Goal: Check status: Check status

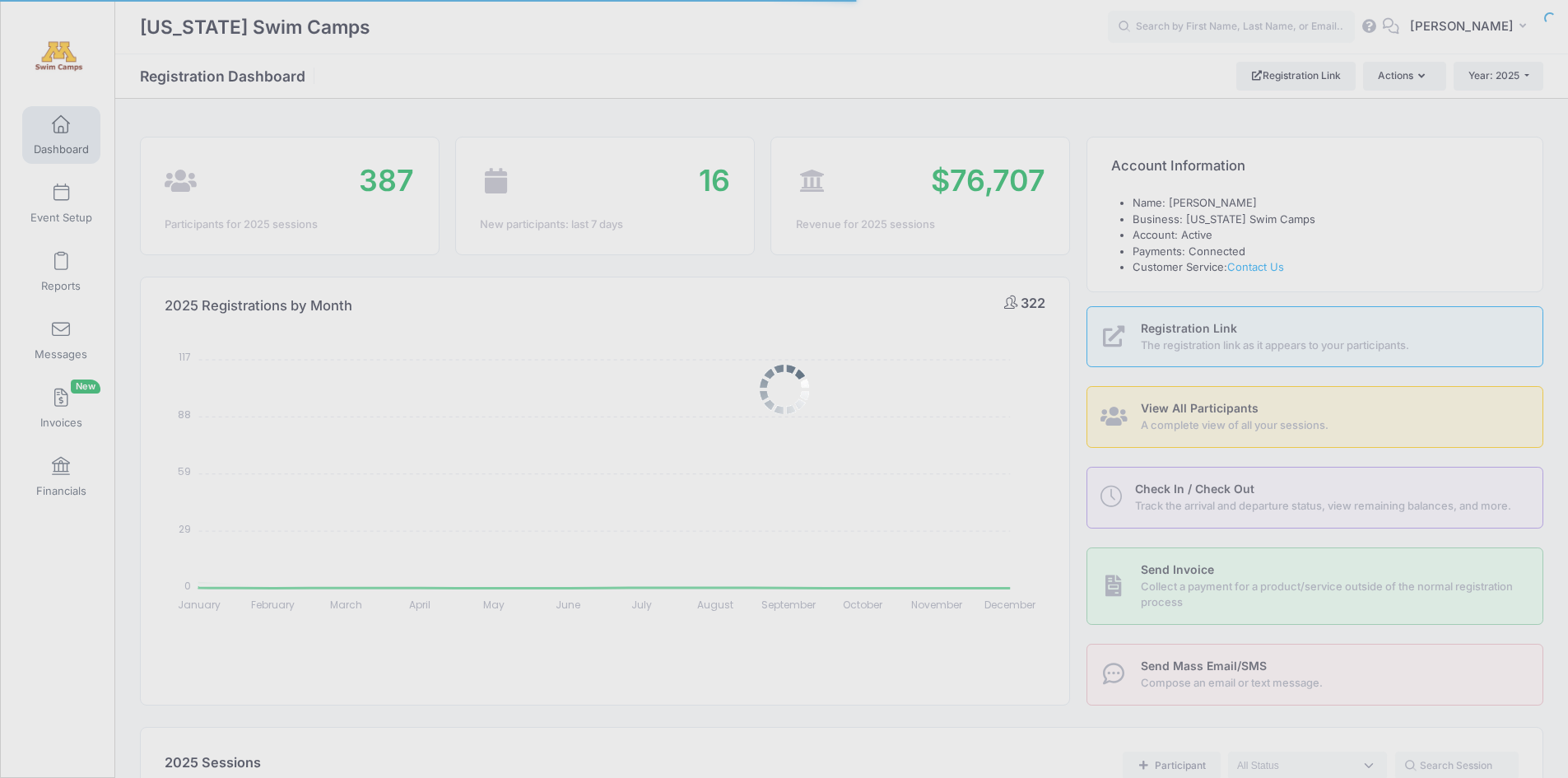
select select
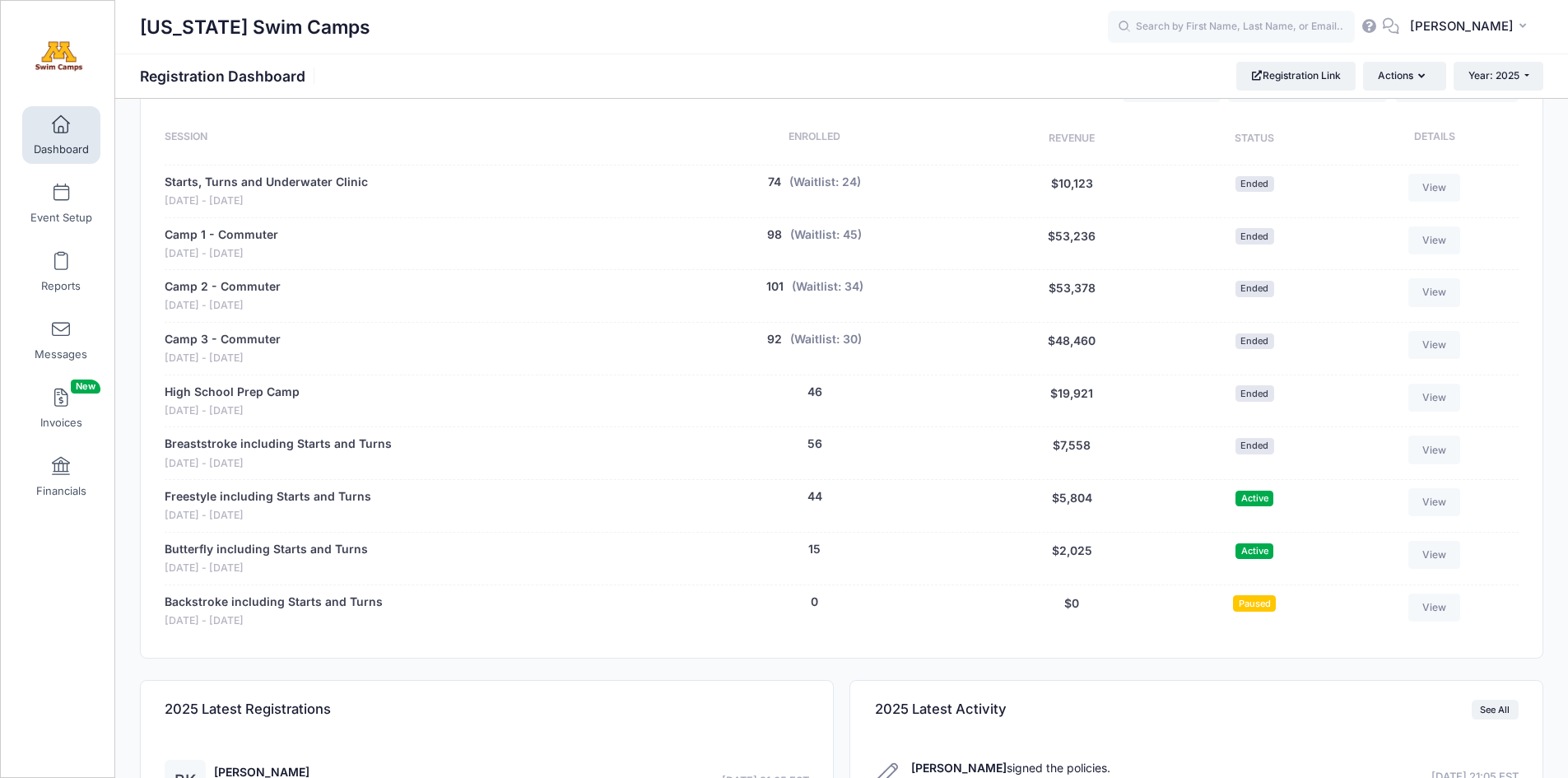
scroll to position [699, 0]
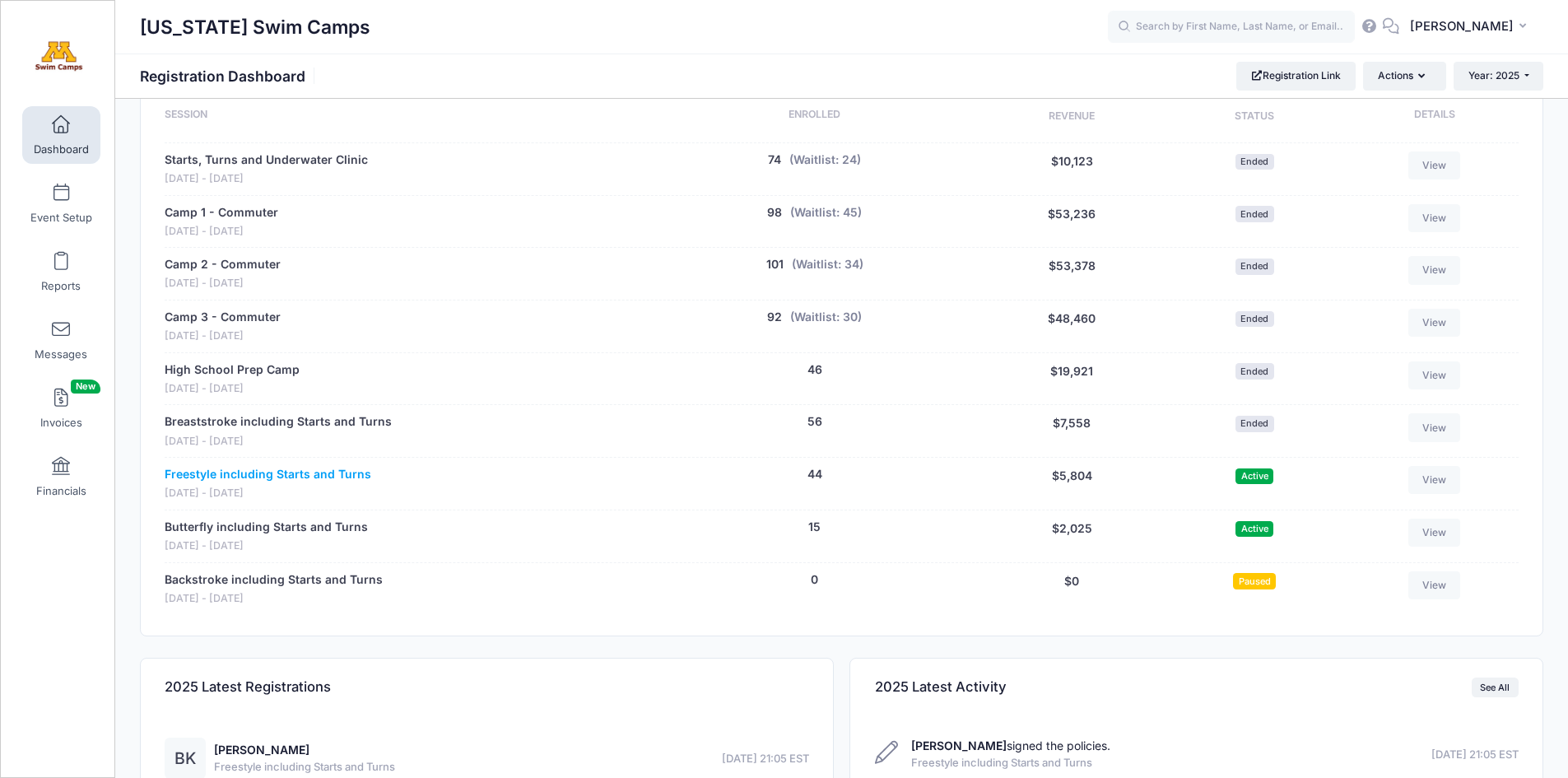
click at [305, 474] on link "Freestyle including Starts and Turns" at bounding box center [267, 474] width 206 height 17
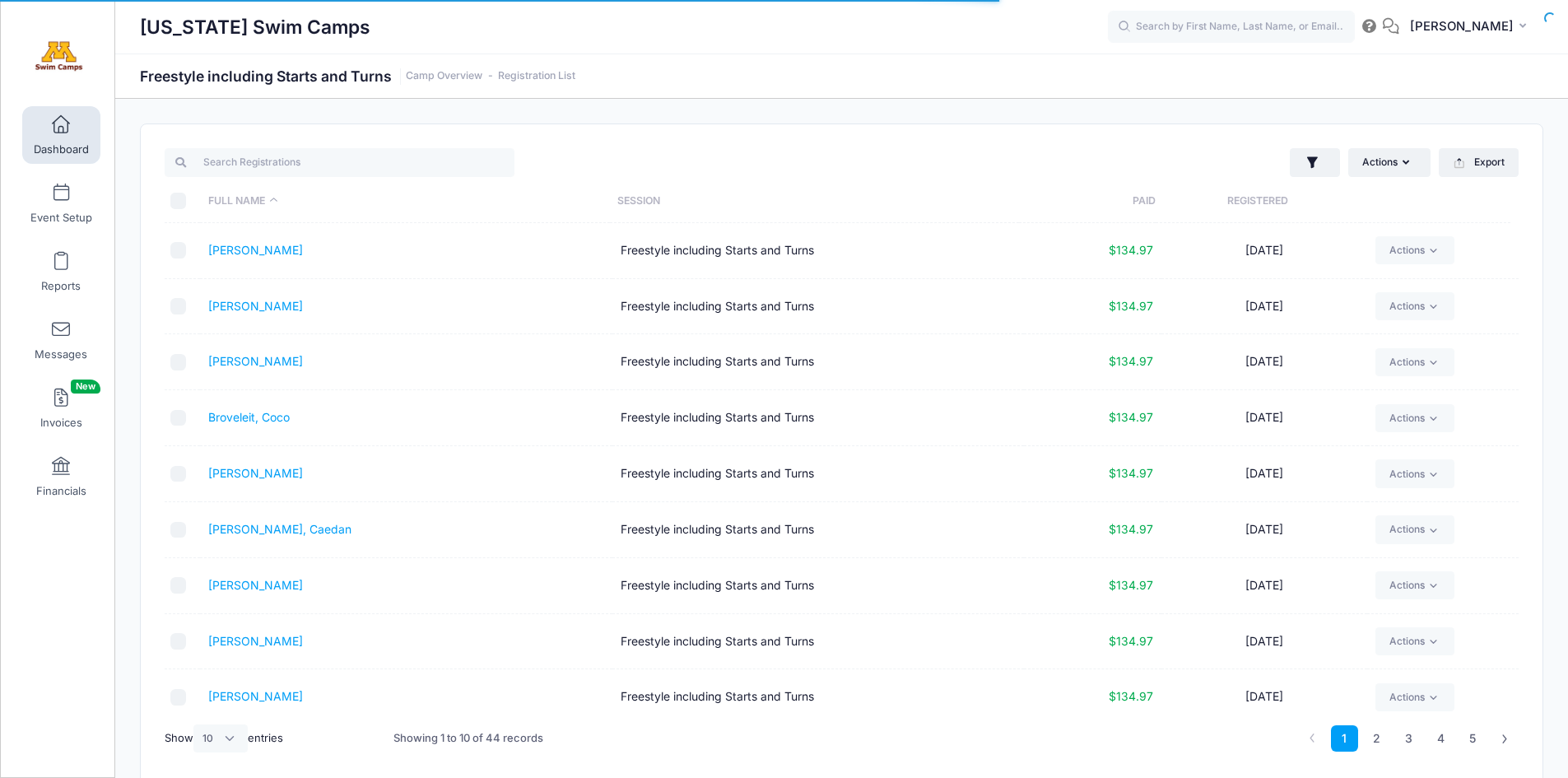
select select "10"
click at [254, 251] on link "Anderson, Kaia" at bounding box center [255, 250] width 95 height 14
click at [1410, 738] on link "3" at bounding box center [1409, 738] width 27 height 27
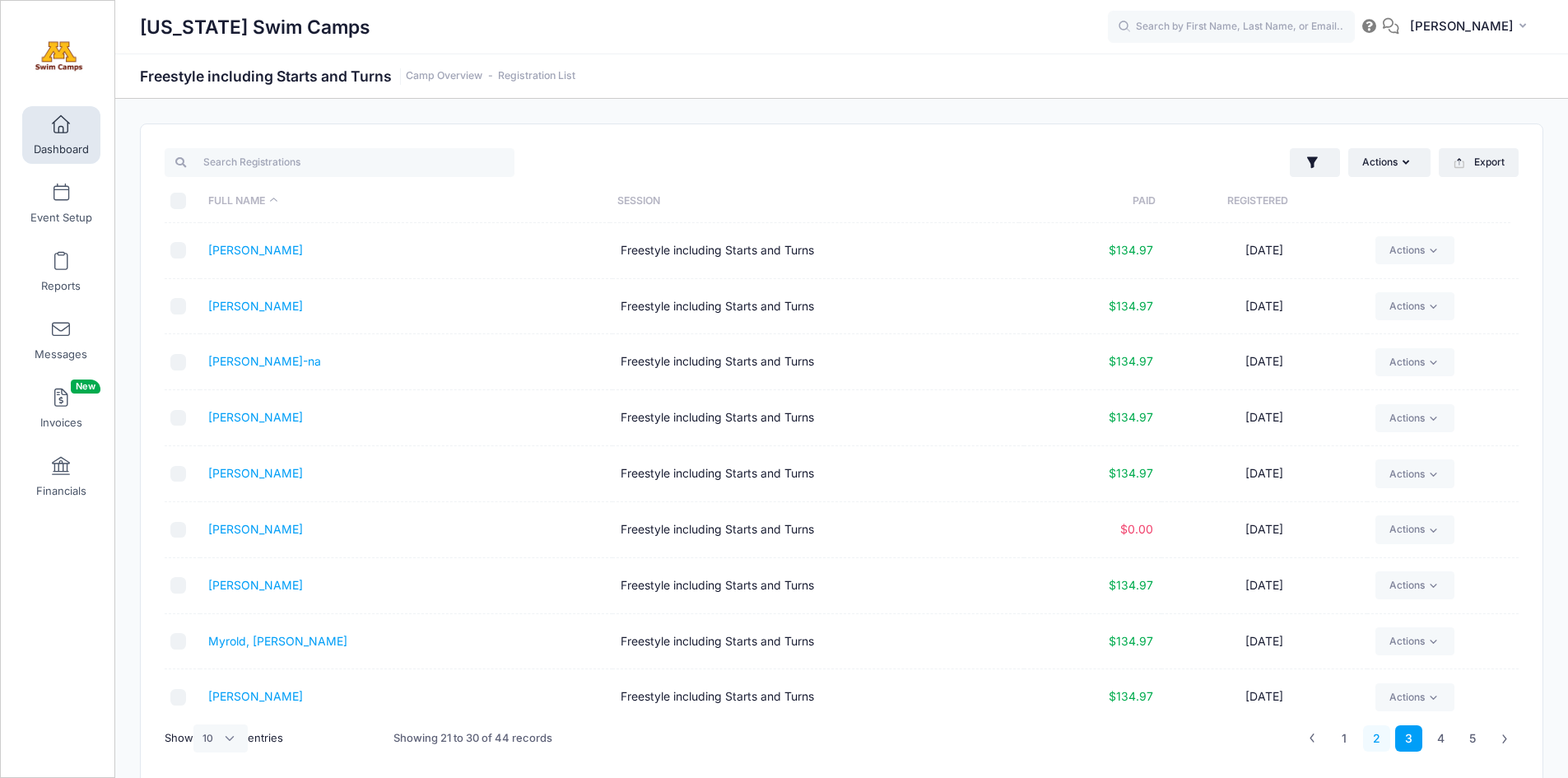
click at [1382, 737] on link "2" at bounding box center [1376, 738] width 27 height 27
click at [287, 641] on link "[PERSON_NAME]" at bounding box center [255, 641] width 95 height 14
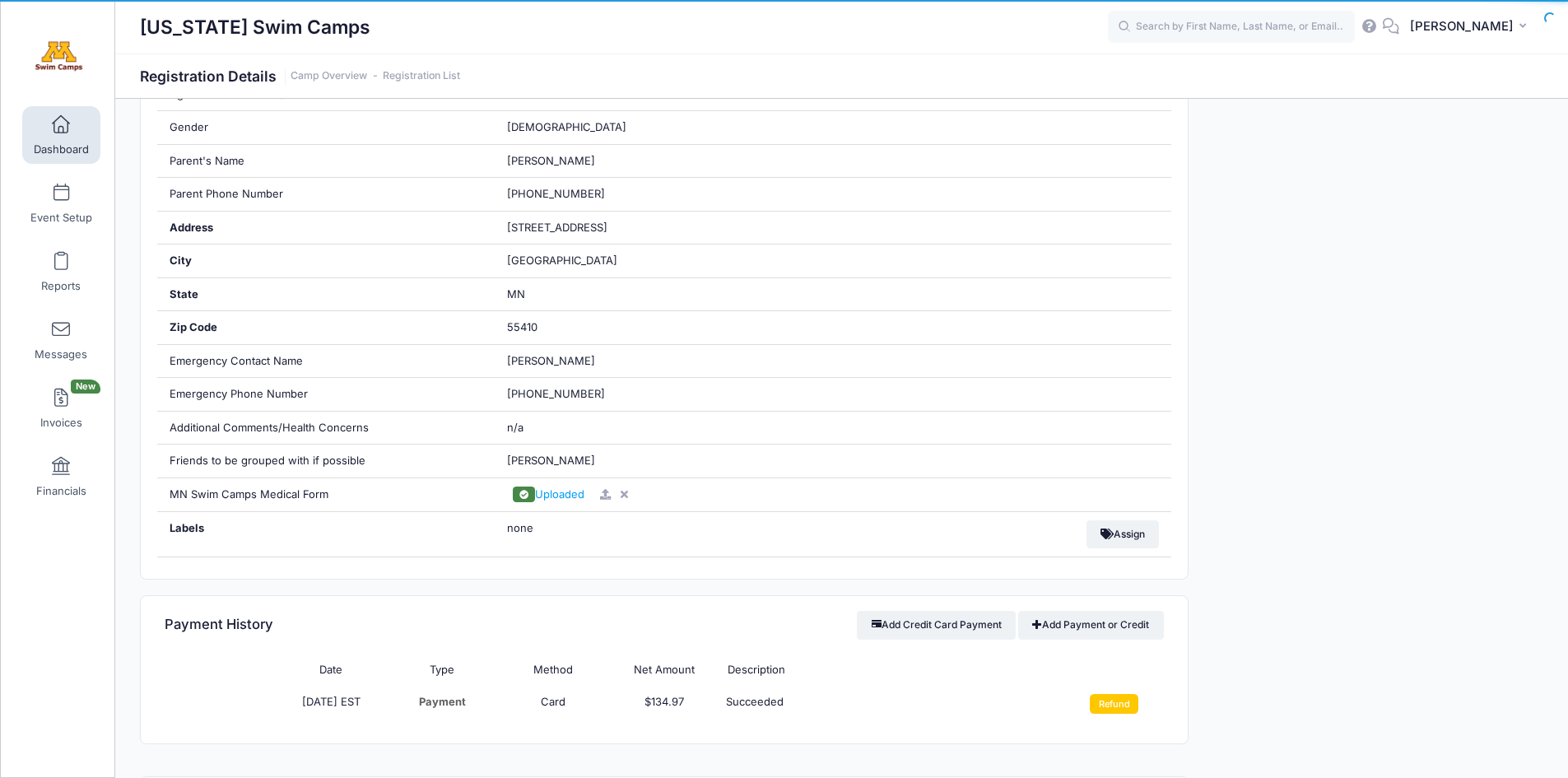
scroll to position [569, 0]
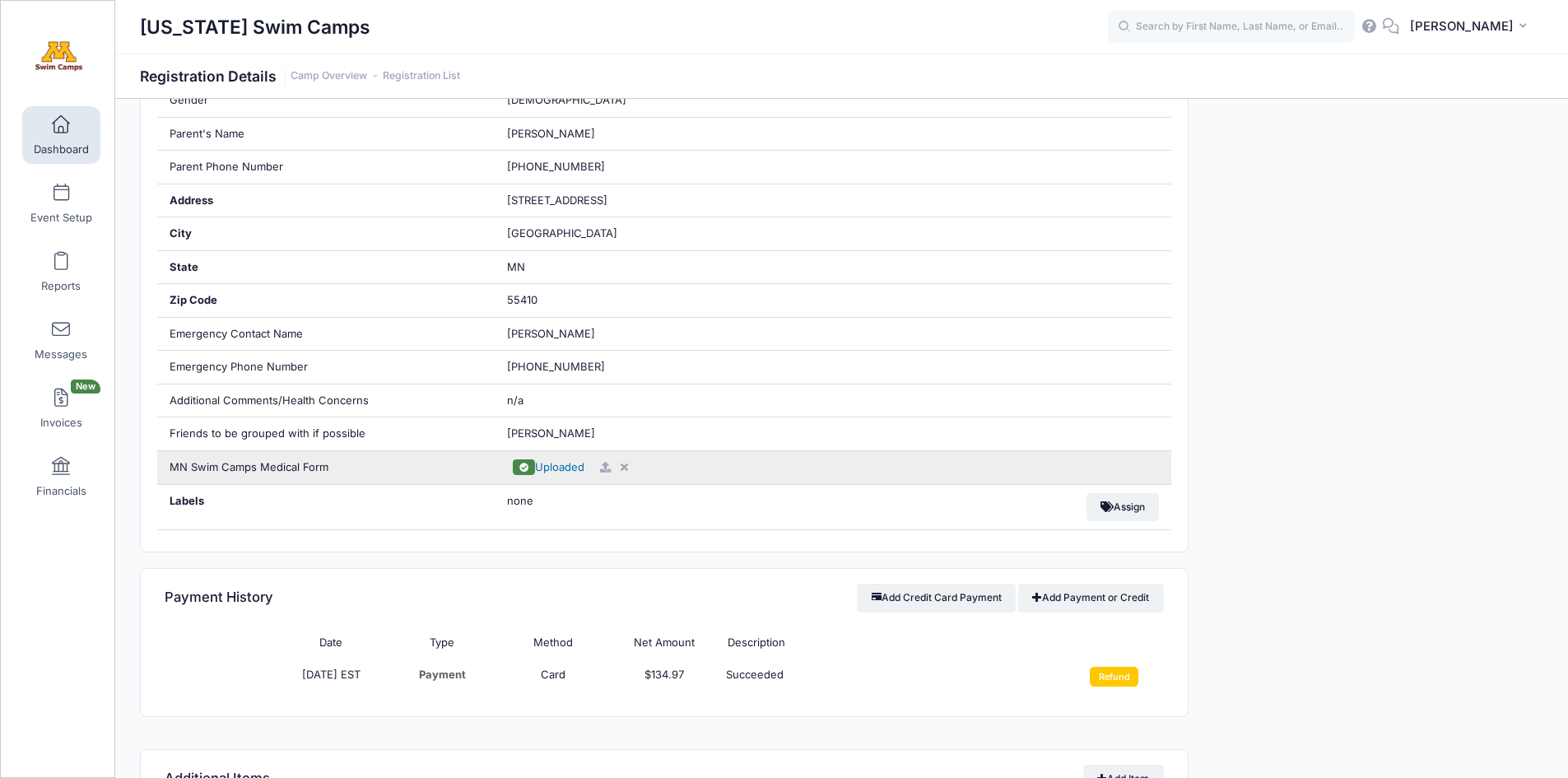
click at [565, 467] on span "Uploaded" at bounding box center [560, 466] width 50 height 13
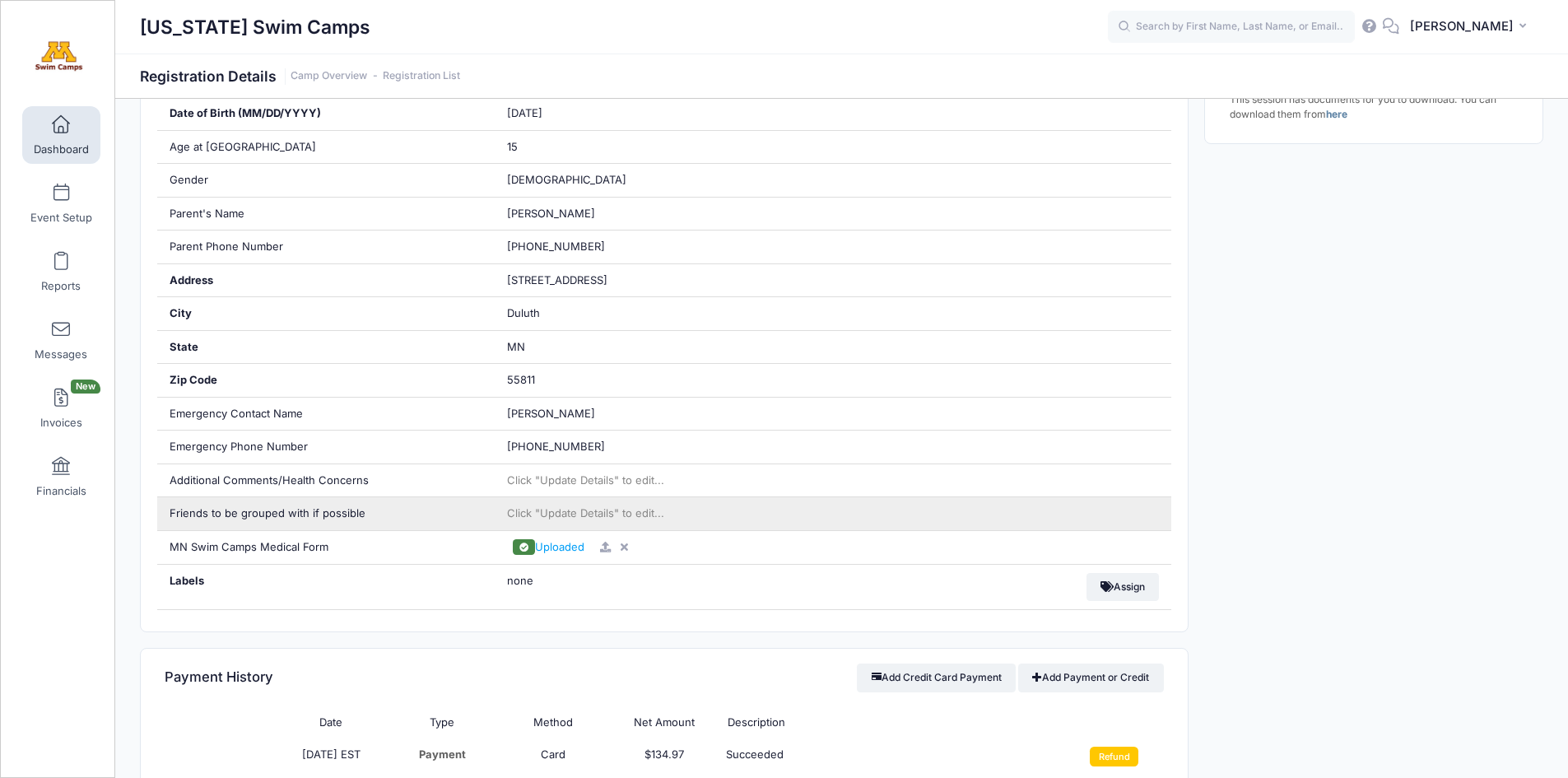
scroll to position [491, 0]
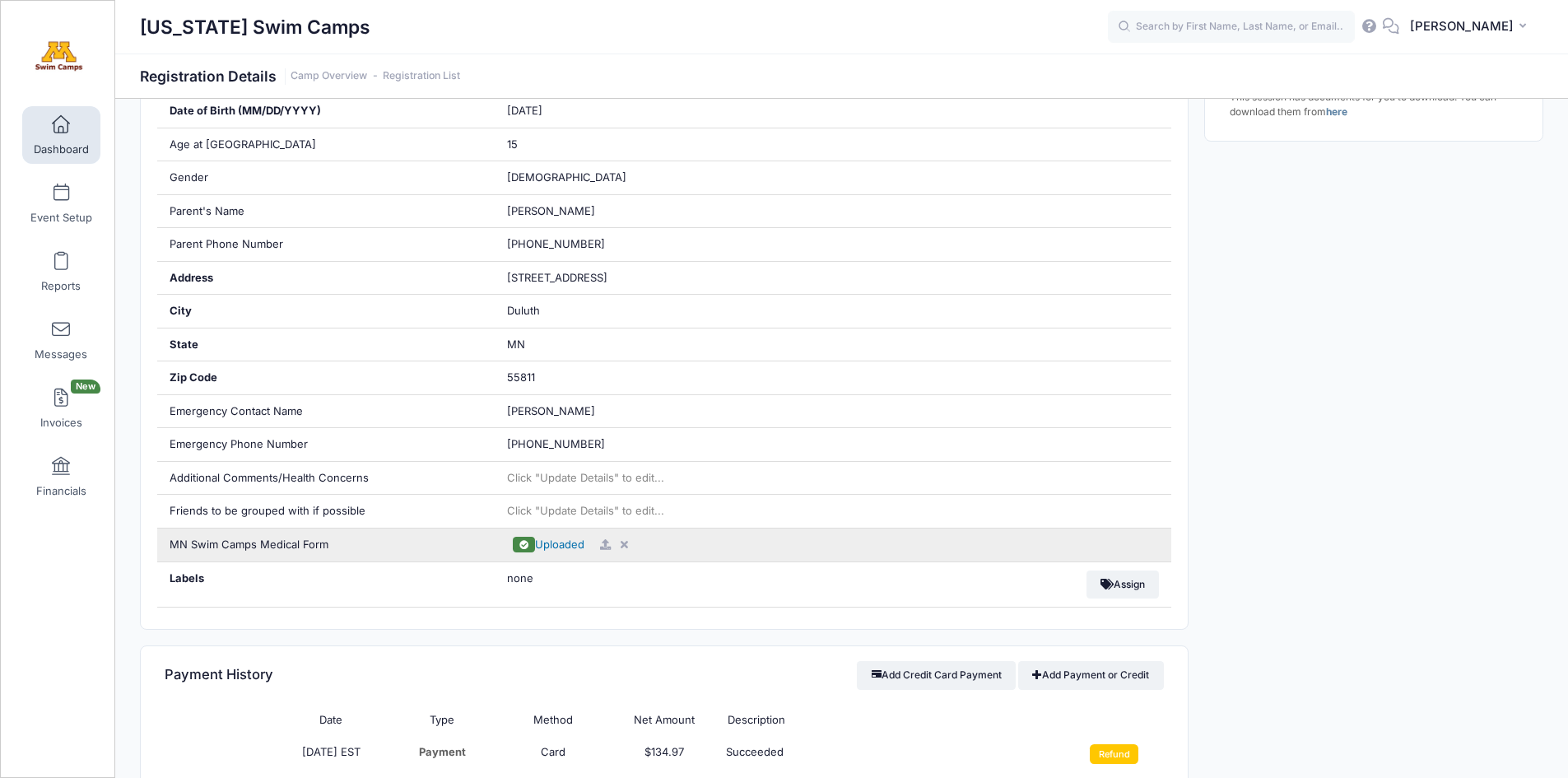
click at [570, 541] on span "Uploaded" at bounding box center [560, 544] width 50 height 13
